Goal: Task Accomplishment & Management: Complete application form

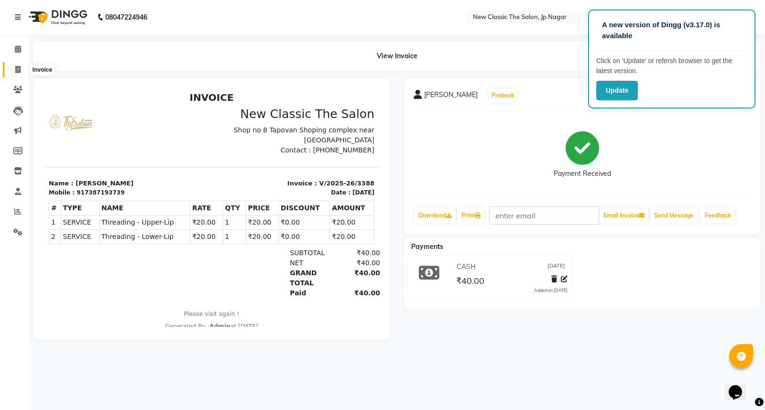
click at [19, 70] on icon at bounding box center [17, 69] width 5 height 7
select select "service"
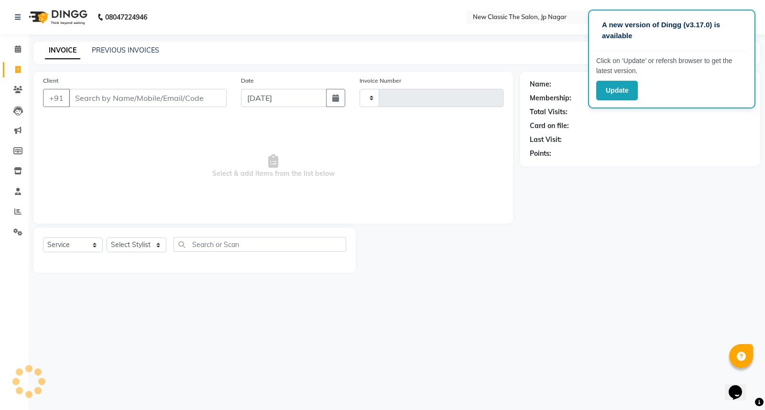
type input "3390"
select select "4678"
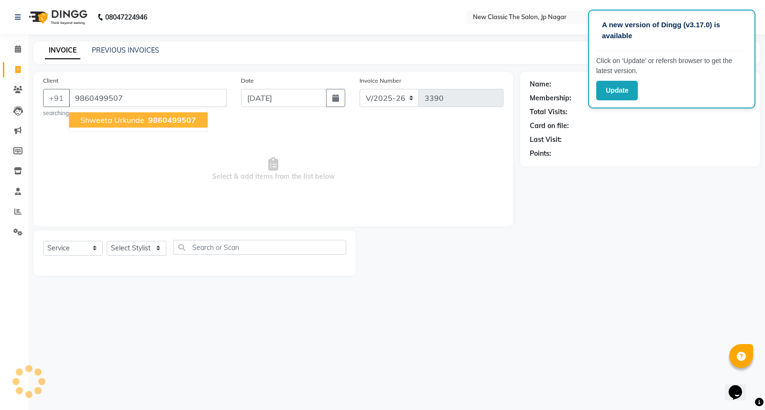
type input "9860499507"
click at [117, 122] on span "Shweeta Urkunde" at bounding box center [112, 120] width 64 height 10
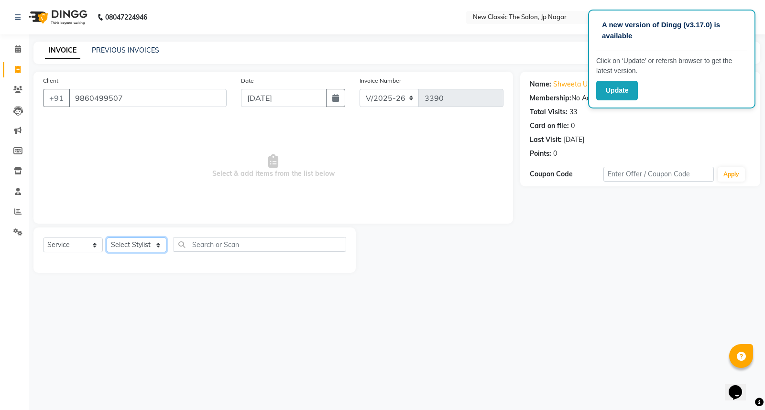
click at [123, 246] on select "Select Stylist Amit [PERSON_NAME] [PERSON_NAME] [PERSON_NAME] Manager [PERSON_N…" at bounding box center [137, 245] width 60 height 15
select select "27630"
click at [107, 238] on select "Select Stylist Amit [PERSON_NAME] [PERSON_NAME] [PERSON_NAME] Manager [PERSON_N…" at bounding box center [137, 245] width 60 height 15
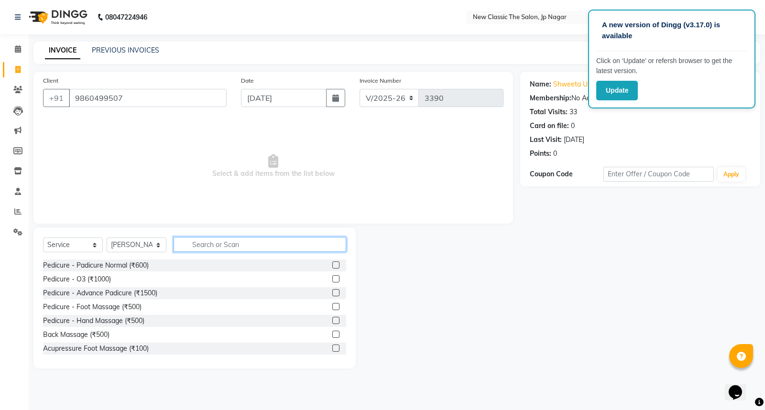
click at [243, 245] on input "text" at bounding box center [260, 244] width 173 height 15
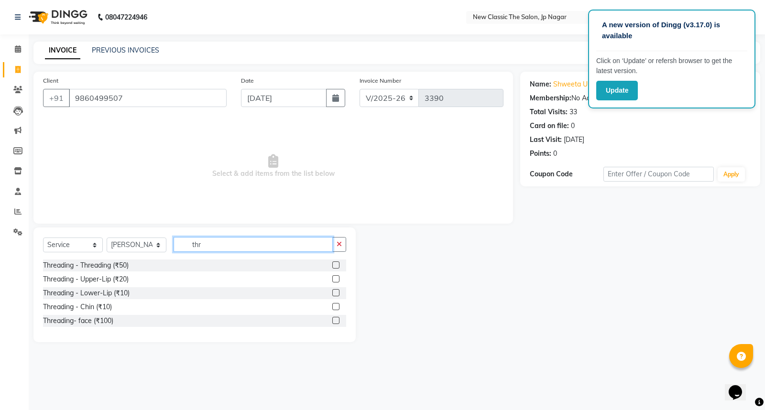
type input "thr"
click at [335, 266] on label at bounding box center [335, 265] width 7 height 7
click at [335, 266] on input "checkbox" at bounding box center [335, 265] width 6 height 6
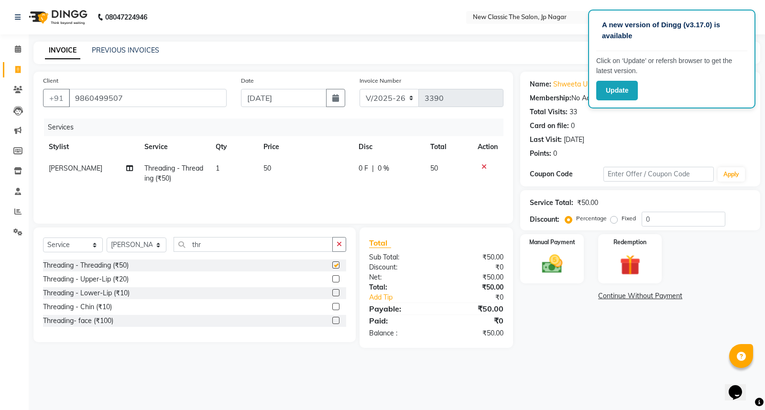
checkbox input "false"
click at [335, 279] on label at bounding box center [335, 278] width 7 height 7
click at [335, 279] on input "checkbox" at bounding box center [335, 279] width 6 height 6
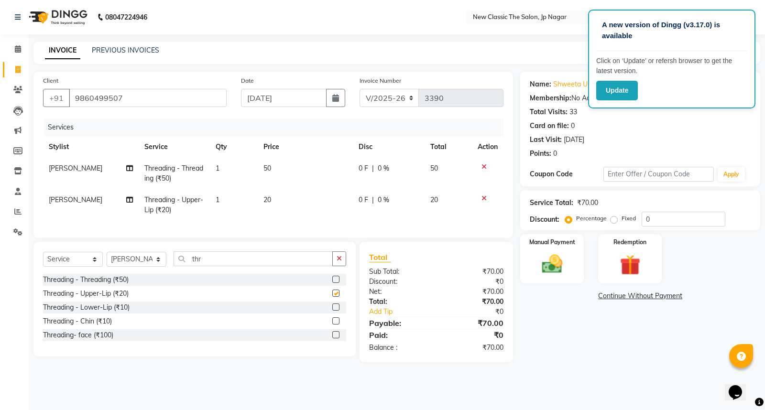
checkbox input "false"
click at [357, 200] on td "0 F | 0 %" at bounding box center [389, 205] width 72 height 32
select select "27630"
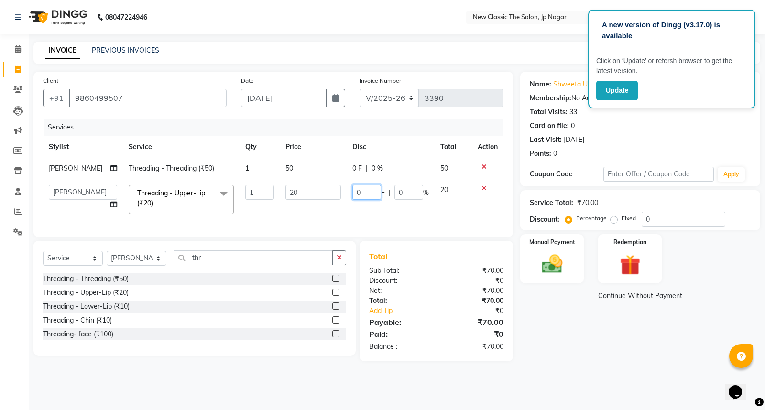
click at [352, 192] on input "0" at bounding box center [366, 192] width 29 height 15
type input "10"
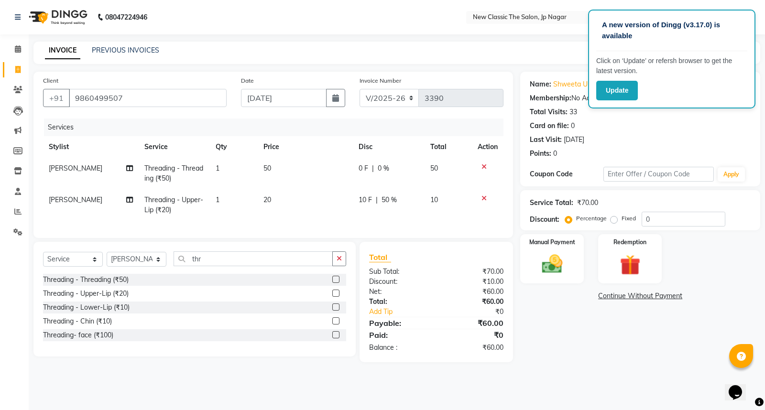
click at [333, 214] on td "20" at bounding box center [305, 205] width 95 height 32
select select "27630"
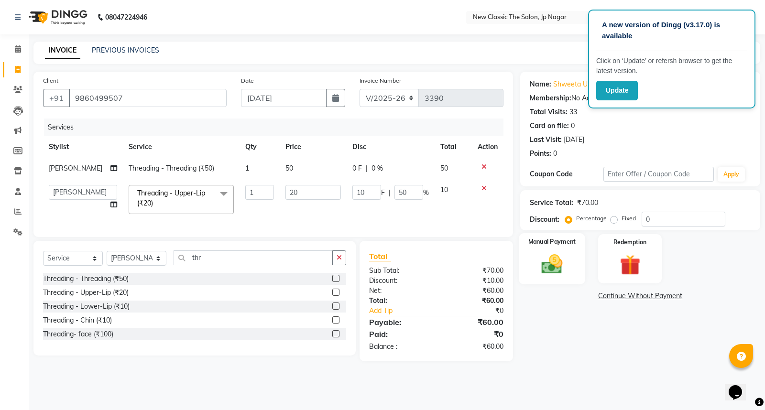
click at [556, 263] on img at bounding box center [552, 264] width 34 height 24
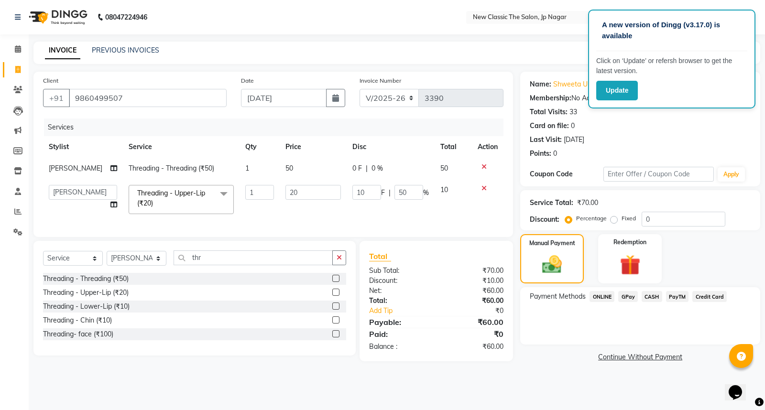
click at [611, 295] on span "ONLINE" at bounding box center [602, 296] width 25 height 11
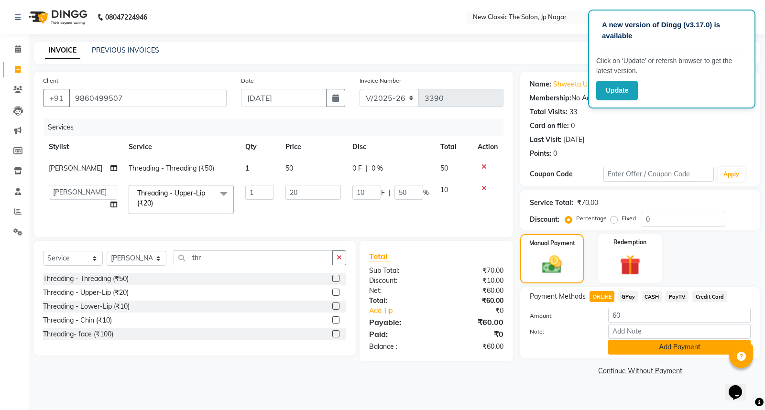
click at [615, 350] on button "Add Payment" at bounding box center [679, 347] width 142 height 15
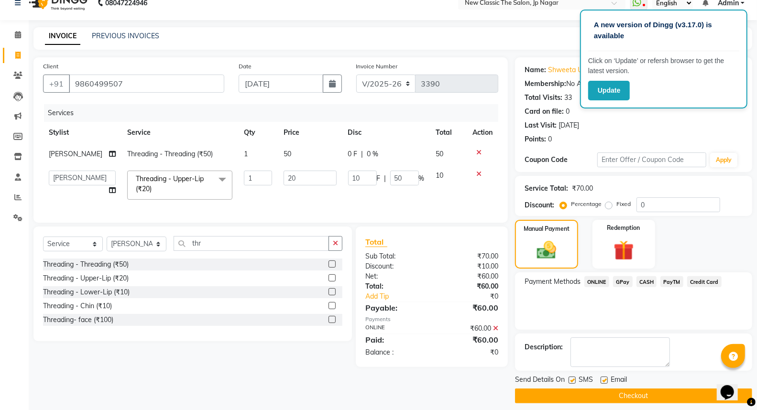
scroll to position [22, 0]
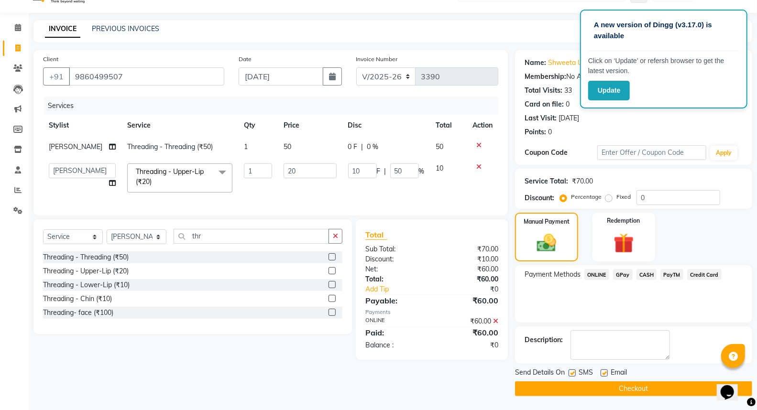
click at [526, 387] on button "Checkout" at bounding box center [633, 389] width 237 height 15
